Goal: Task Accomplishment & Management: Manage account settings

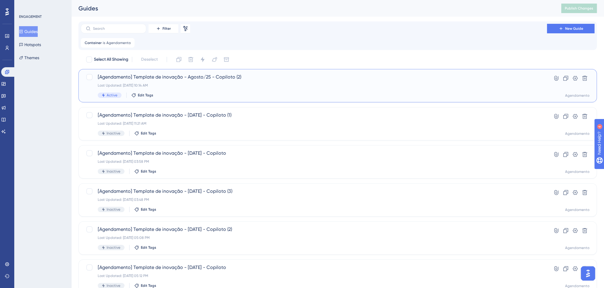
click at [253, 84] on div "Last Updated: 28 de ago. de 2025 10:14 AM" at bounding box center [314, 85] width 433 height 5
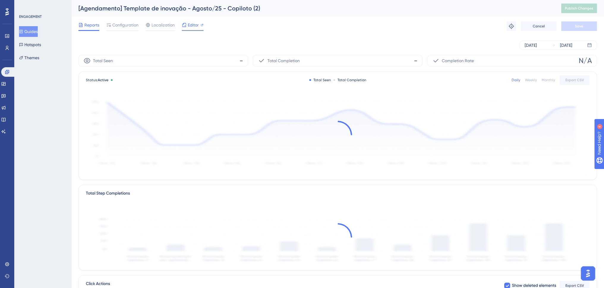
click at [189, 26] on span "Editor" at bounding box center [193, 24] width 11 height 7
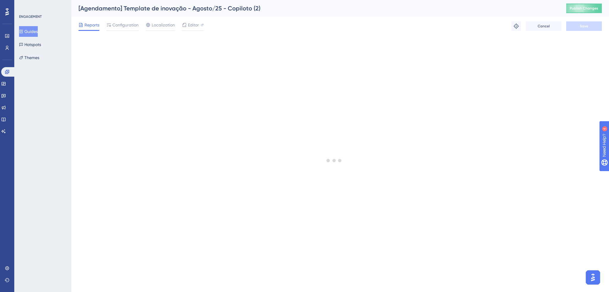
click at [30, 32] on button "Guides" at bounding box center [28, 31] width 19 height 11
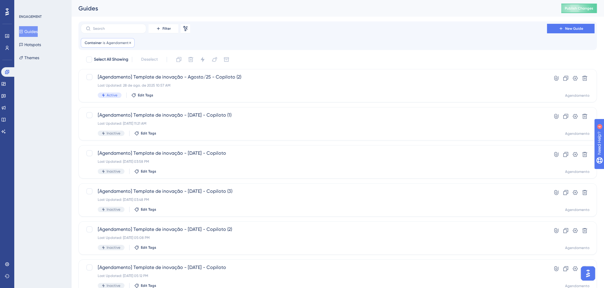
click at [111, 43] on span "Agendamento" at bounding box center [118, 42] width 24 height 5
click at [110, 68] on span "Agendamento" at bounding box center [100, 71] width 28 height 7
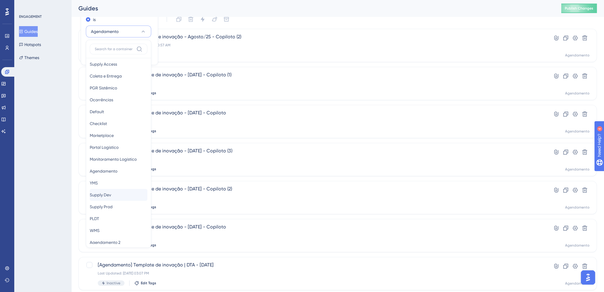
scroll to position [23, 0]
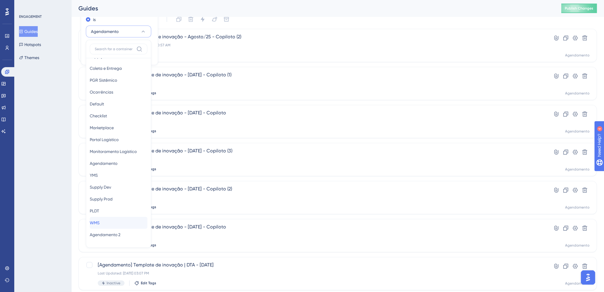
click at [106, 227] on div "WMS WMS" at bounding box center [119, 223] width 58 height 12
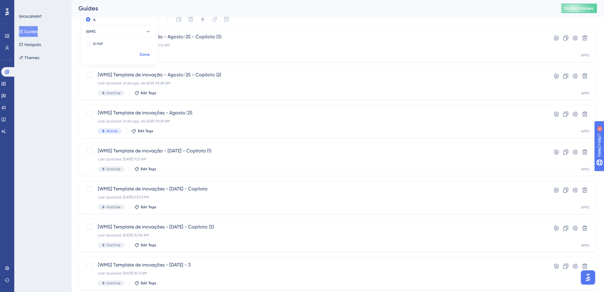
click at [145, 56] on span "Done" at bounding box center [145, 54] width 10 height 7
click at [568, 115] on icon at bounding box center [566, 114] width 6 height 6
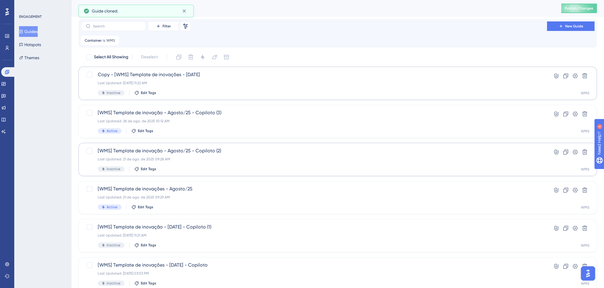
scroll to position [0, 0]
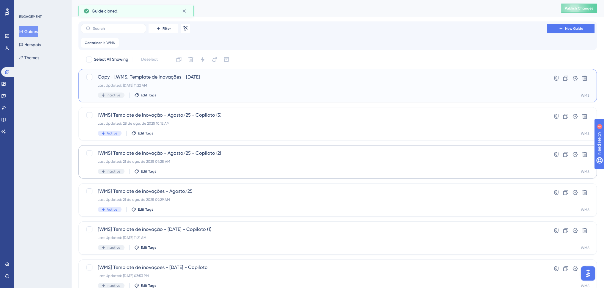
click at [241, 82] on div "Copy - [WMS] Template de inovações - Agosto/25 Last Updated: 28 de ago. de 2025…" at bounding box center [314, 85] width 433 height 24
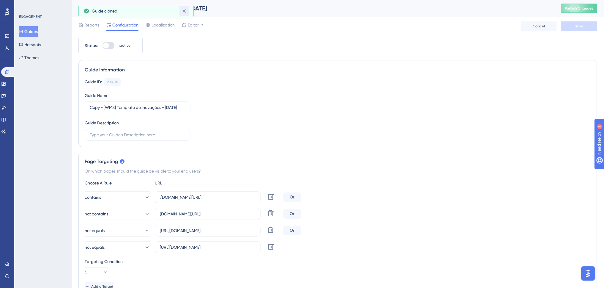
click at [186, 10] on icon at bounding box center [184, 11] width 6 height 6
drag, startPoint x: 99, startPoint y: 10, endPoint x: 21, endPoint y: 15, distance: 78.1
click at [0, 0] on div "Performance Users Engagement Widgets Feedback Product Updates Knowledge Base AI…" at bounding box center [0, 0] width 0 height 0
drag, startPoint x: 102, startPoint y: 107, endPoint x: 62, endPoint y: 110, distance: 39.4
click at [0, 0] on div "Performance Users Engagement Widgets Feedback Product Updates Knowledge Base AI…" at bounding box center [0, 0] width 0 height 0
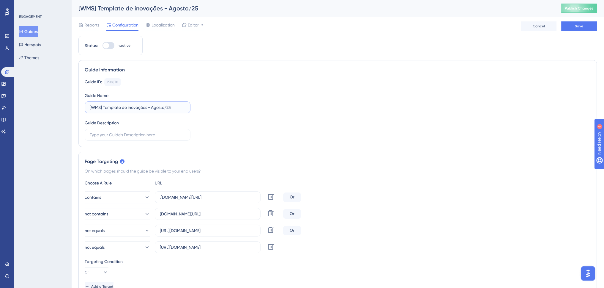
click at [180, 108] on input "[WMS] Template de inovações - Agosto/25" at bounding box center [138, 107] width 96 height 7
type input "[WMS] Template de inovações - Agosto/25 (1)"
click at [577, 27] on span "Save" at bounding box center [579, 26] width 8 height 5
click at [188, 23] on span "Editor" at bounding box center [193, 24] width 11 height 7
click at [586, 7] on span "Publish Changes" at bounding box center [579, 8] width 29 height 5
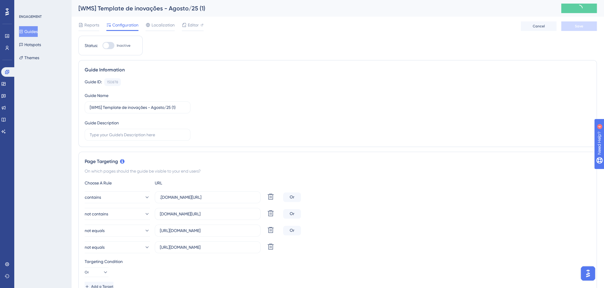
click at [108, 46] on div at bounding box center [106, 46] width 6 height 6
click at [103, 46] on input "Inactive" at bounding box center [102, 45] width 0 height 0
checkbox input "true"
click at [576, 27] on span "Save" at bounding box center [579, 26] width 8 height 5
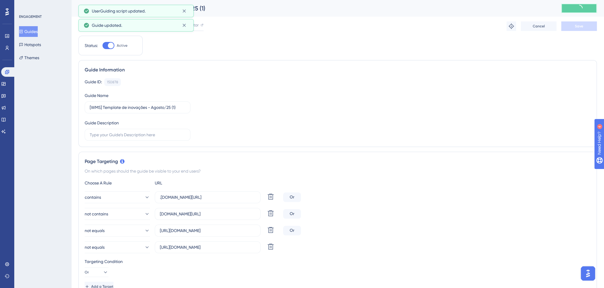
click at [582, 10] on icon at bounding box center [580, 8] width 8 height 8
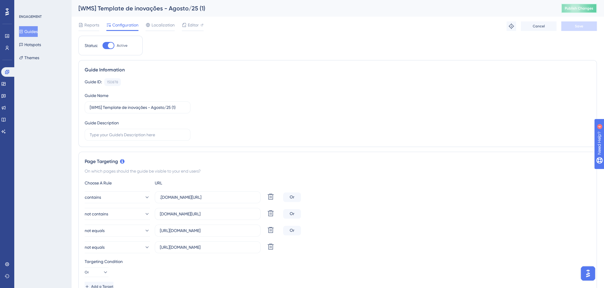
click at [591, 11] on button "Publish Changes" at bounding box center [580, 9] width 36 height 10
click at [159, 29] on div "Localization" at bounding box center [160, 26] width 29 height 10
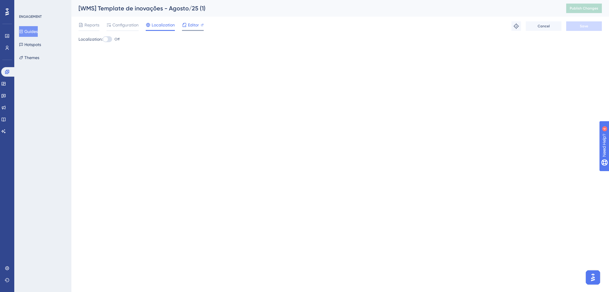
click at [186, 22] on div at bounding box center [184, 24] width 5 height 7
click at [117, 28] on span "Configuration" at bounding box center [125, 24] width 26 height 7
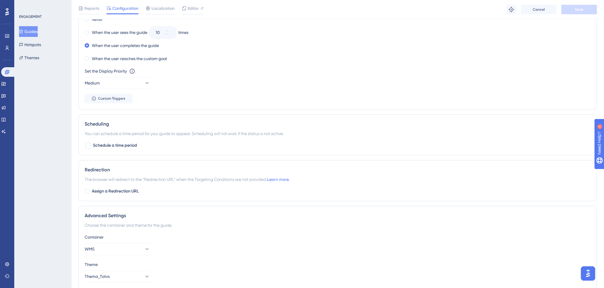
scroll to position [439, 0]
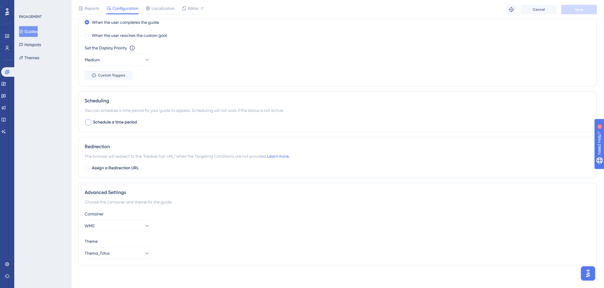
click at [112, 121] on span "Schedule a time period" at bounding box center [115, 122] width 44 height 7
checkbox input "true"
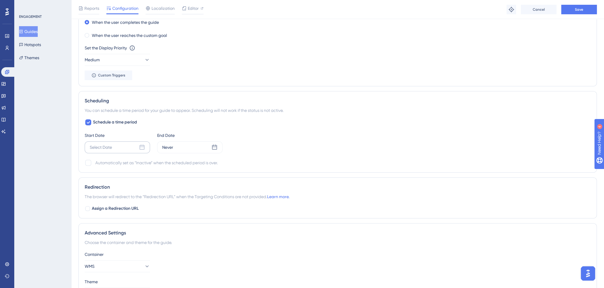
click at [144, 146] on icon at bounding box center [142, 146] width 5 height 5
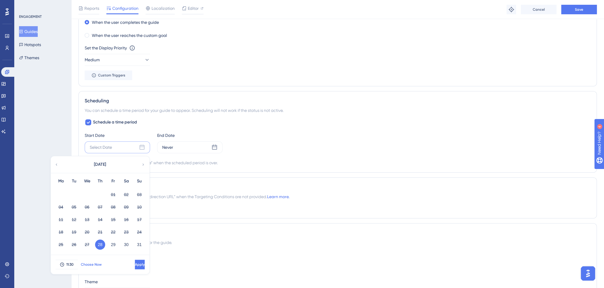
click at [102, 264] on button "Choose Now" at bounding box center [91, 265] width 27 height 10
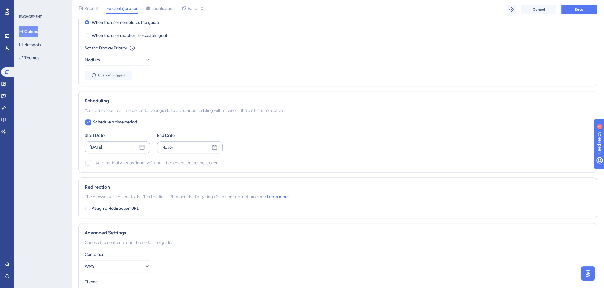
click at [210, 145] on div "Never" at bounding box center [189, 147] width 65 height 12
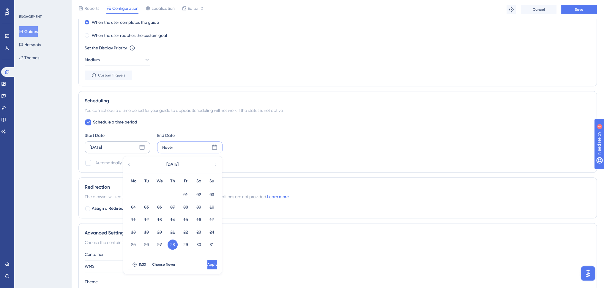
click at [215, 163] on icon at bounding box center [216, 164] width 4 height 5
click at [210, 206] on button "14" at bounding box center [212, 207] width 10 height 10
click at [206, 263] on button "Apply" at bounding box center [211, 265] width 11 height 10
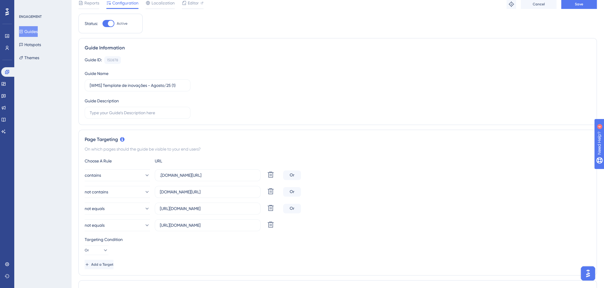
scroll to position [0, 0]
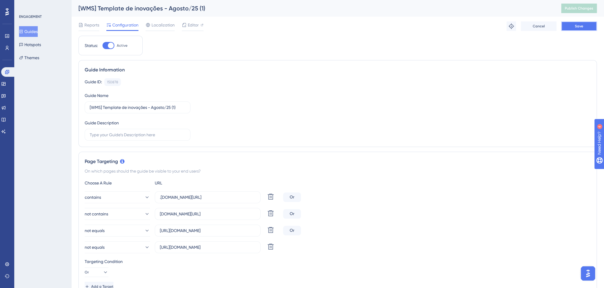
click at [577, 27] on span "Save" at bounding box center [579, 26] width 8 height 5
click at [589, 4] on button "Publish Changes" at bounding box center [580, 9] width 36 height 10
click at [184, 12] on icon at bounding box center [184, 11] width 6 height 6
click at [34, 32] on button "Guides" at bounding box center [28, 31] width 19 height 11
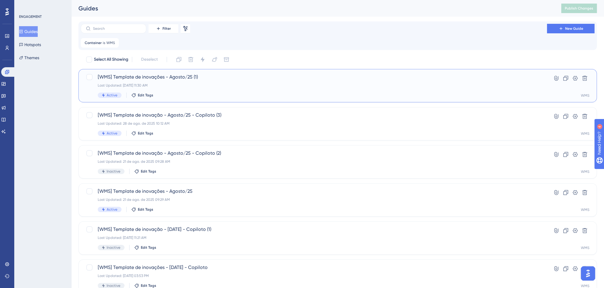
click at [176, 75] on span "[WMS] Template de inovações - Agosto/25 (1)" at bounding box center [314, 76] width 433 height 7
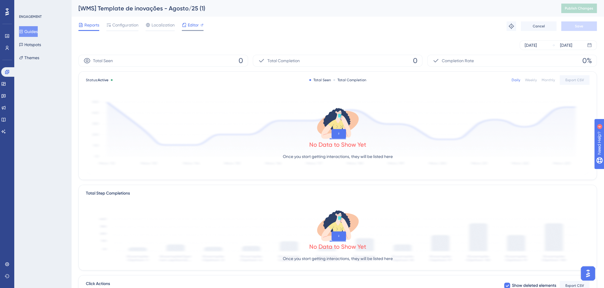
click at [188, 27] on span "Editor" at bounding box center [193, 24] width 11 height 7
